Goal: Task Accomplishment & Management: Manage account settings

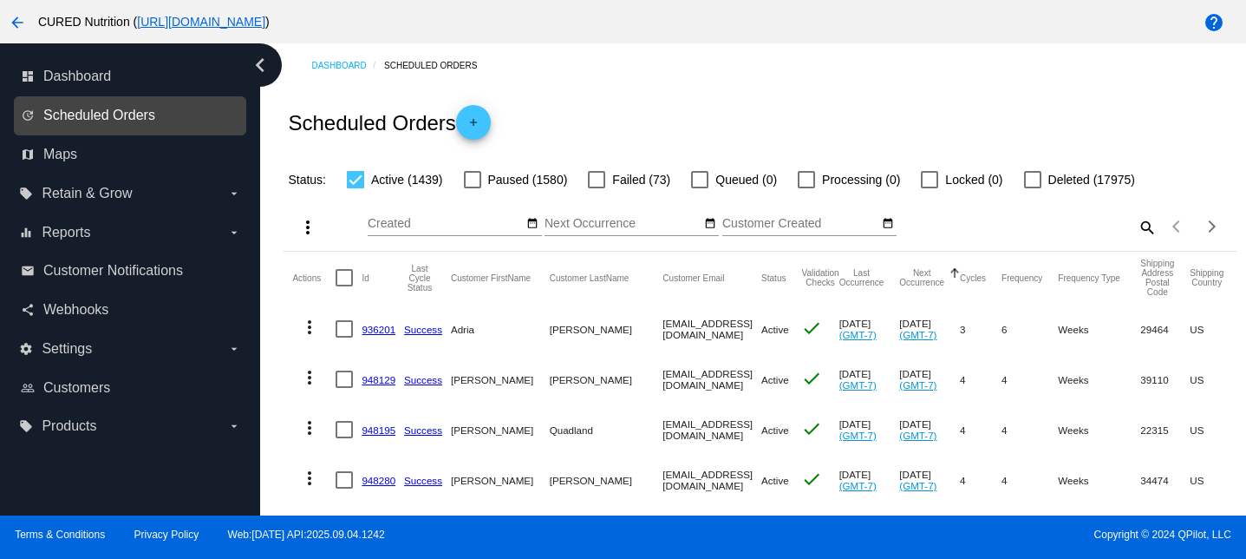
click at [80, 110] on span "Scheduled Orders" at bounding box center [99, 116] width 112 height 16
click at [146, 113] on span "Scheduled Orders" at bounding box center [99, 116] width 112 height 16
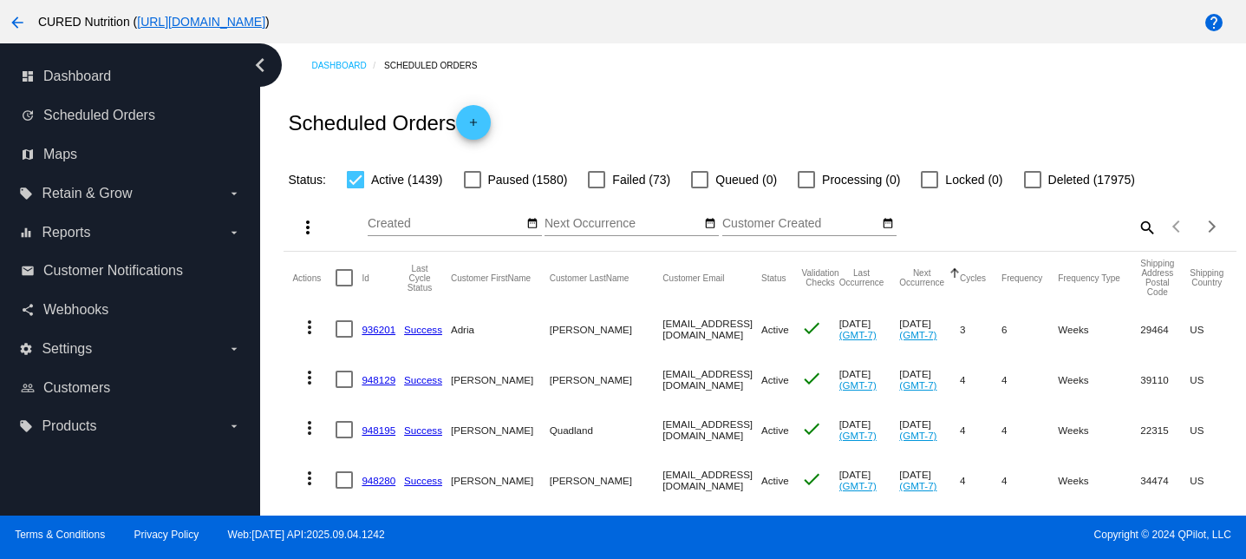
click at [1140, 226] on mat-icon "search" at bounding box center [1146, 226] width 21 height 27
click at [1141, 226] on input "Search" at bounding box center [1038, 224] width 237 height 14
paste input "[EMAIL_ADDRESS][DOMAIN_NAME]"
type input "[EMAIL_ADDRESS][DOMAIN_NAME]"
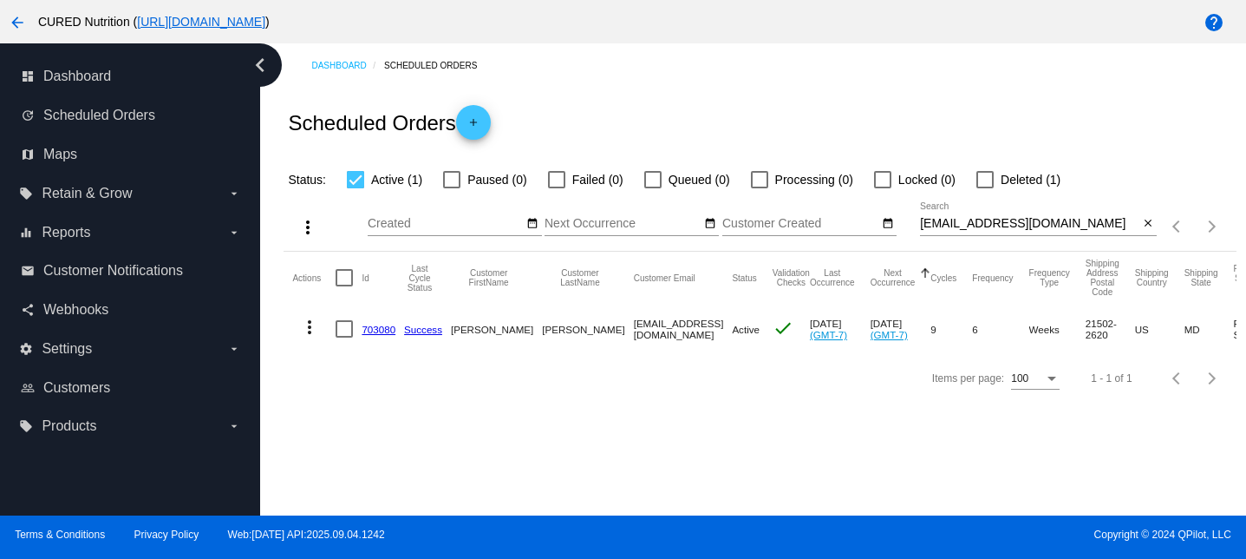
click at [381, 329] on link "703080" at bounding box center [379, 329] width 34 height 11
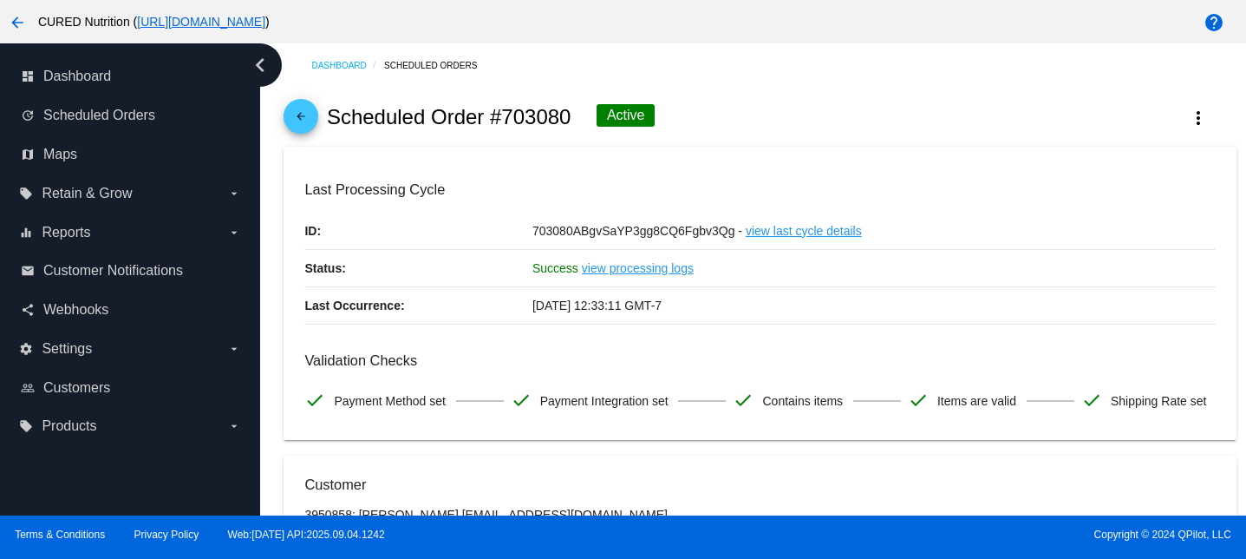
click at [318, 119] on div "arrow_back Scheduled Order #703080 Active more_vert" at bounding box center [760, 117] width 952 height 59
click at [1197, 118] on mat-icon "more_vert" at bounding box center [1198, 118] width 21 height 21
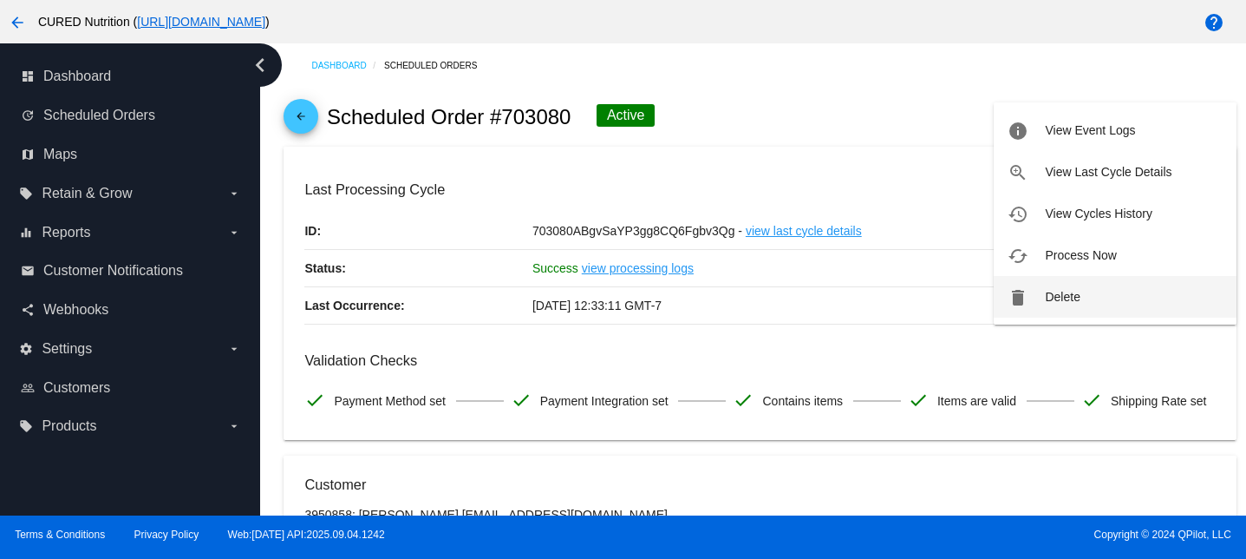
click at [1063, 294] on span "Delete" at bounding box center [1062, 297] width 35 height 14
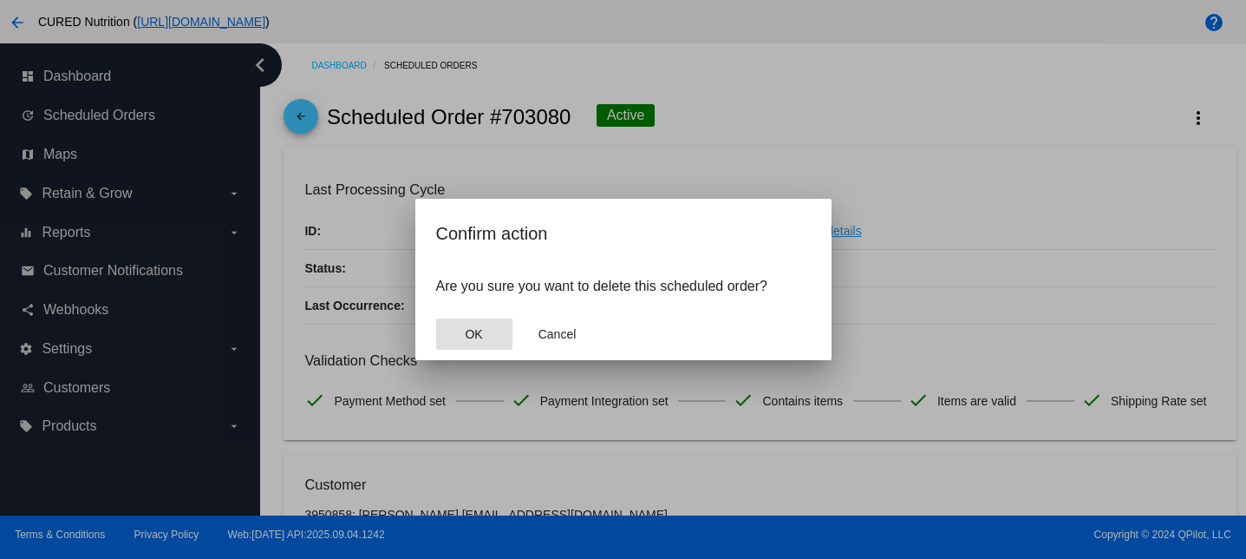
click at [460, 342] on button "OK" at bounding box center [474, 333] width 76 height 31
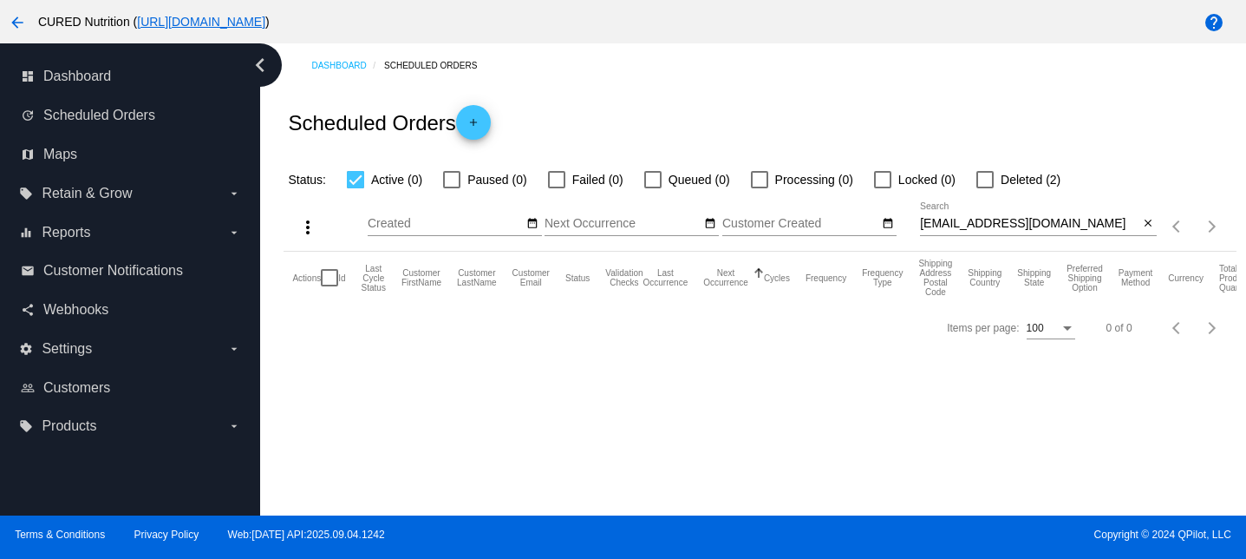
click at [971, 164] on div "Status: Active (0) Paused (0) Failed (0) Queued (0) Processing (0) Locked (0) D…" at bounding box center [760, 173] width 952 height 33
